Goal: Task Accomplishment & Management: Complete application form

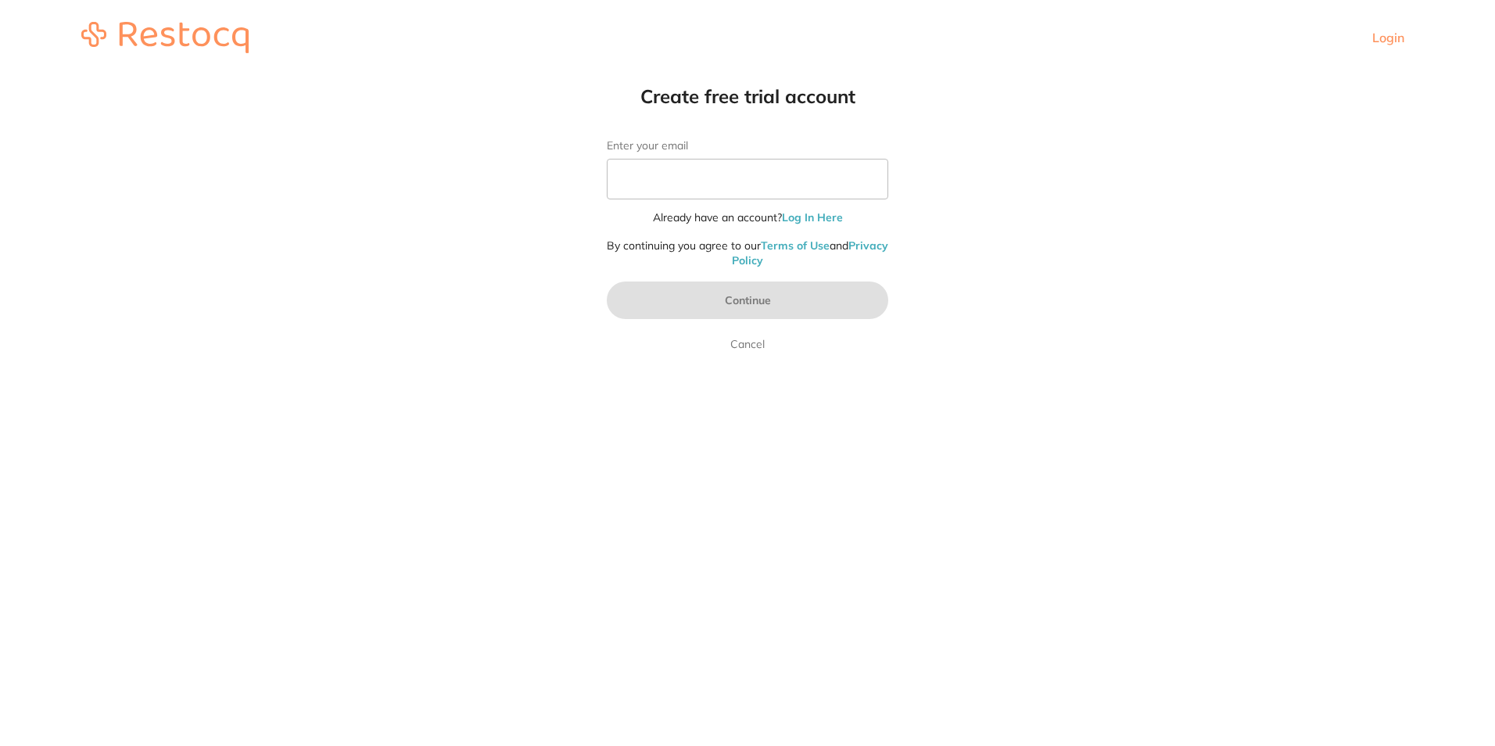
click at [137, 38] on img at bounding box center [164, 37] width 167 height 31
click at [95, 45] on img at bounding box center [164, 37] width 167 height 31
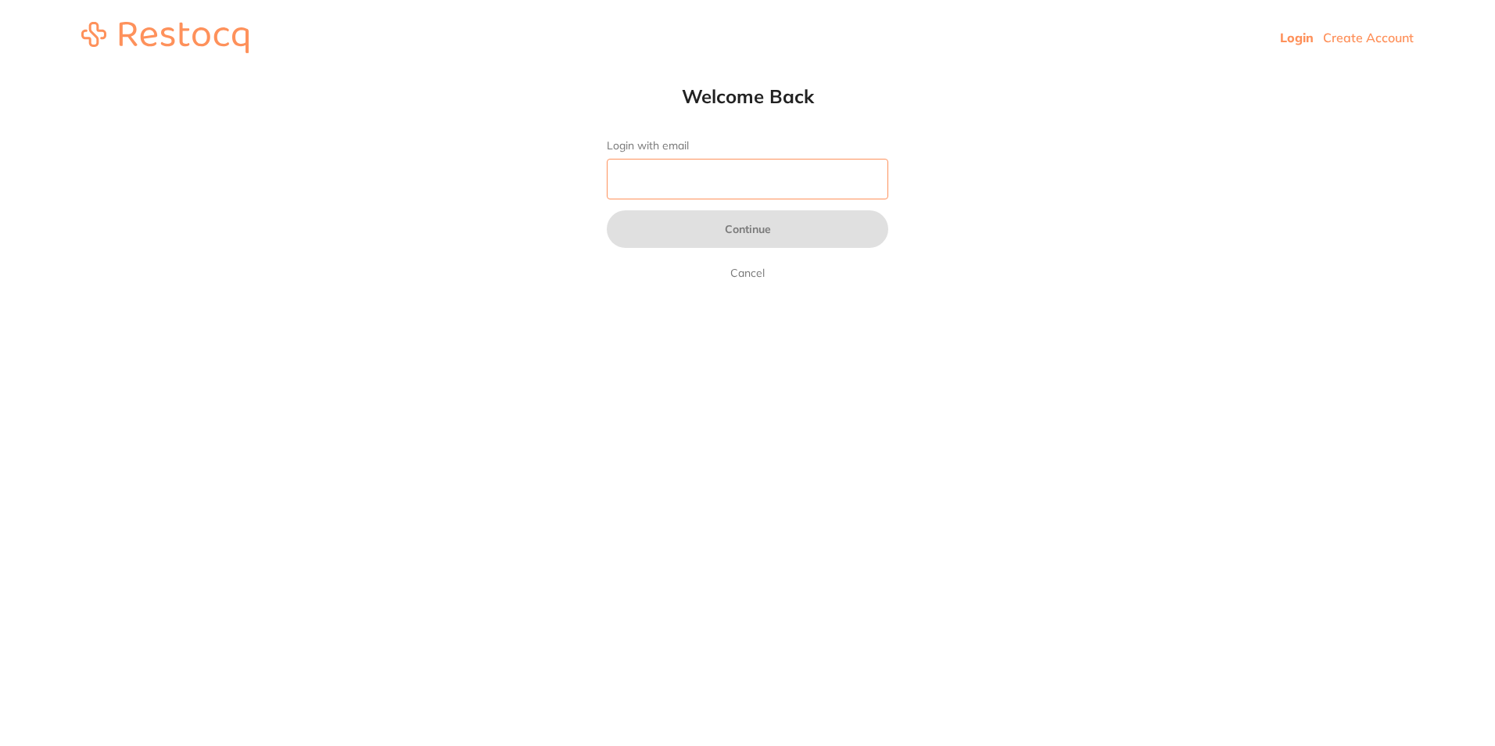
click at [696, 177] on input "Login with email" at bounding box center [747, 179] width 281 height 41
